Goal: Information Seeking & Learning: Learn about a topic

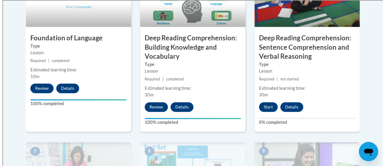
scroll to position [393, 0]
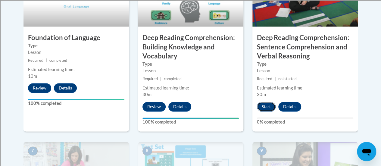
click at [267, 105] on button "Start" at bounding box center [266, 107] width 19 height 10
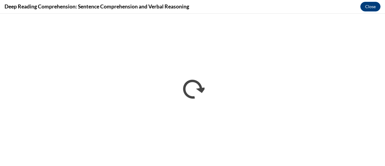
scroll to position [0, 0]
